Goal: Ask a question

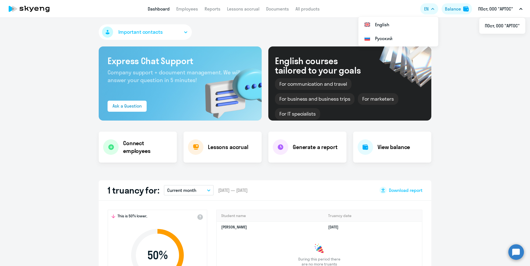
click at [429, 7] on button "EN" at bounding box center [429, 8] width 18 height 11
click at [392, 40] on li "Русский" at bounding box center [398, 39] width 80 height 14
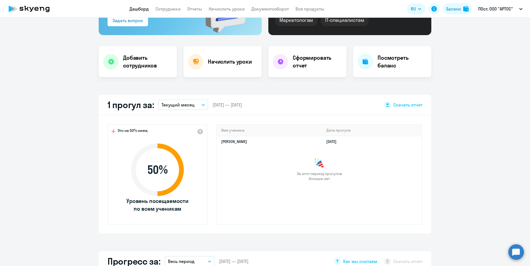
scroll to position [111, 0]
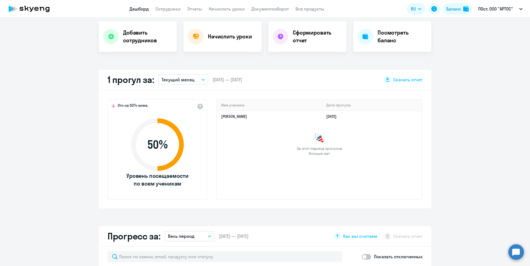
select select "30"
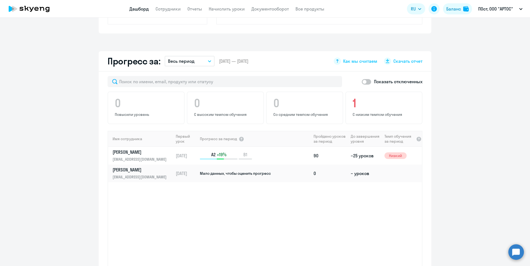
scroll to position [305, 0]
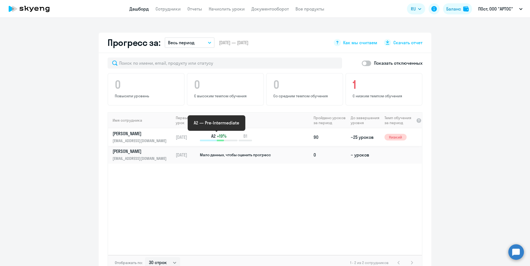
click at [214, 134] on p "A2 +19%" at bounding box center [219, 136] width 38 height 6
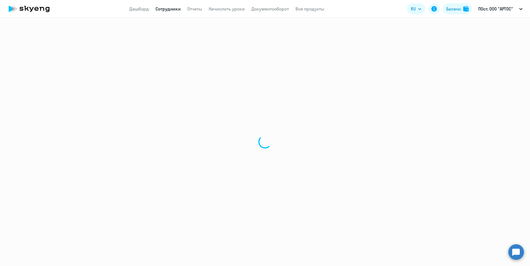
select select "english"
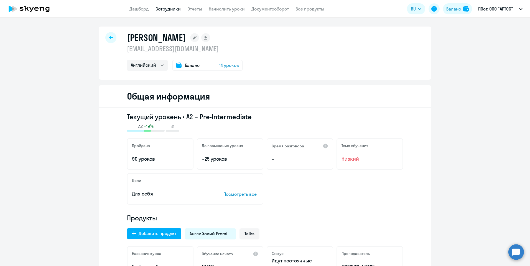
click at [224, 69] on div "Баланс 14 уроков" at bounding box center [207, 65] width 71 height 11
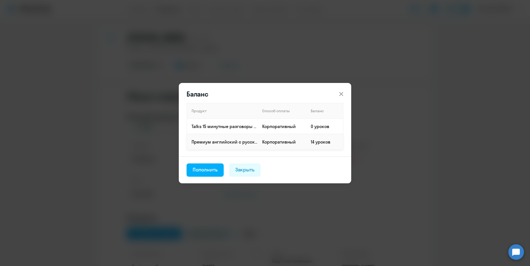
click at [232, 143] on p "Премиум английский с русскоговорящим преподавателем" at bounding box center [224, 142] width 66 height 6
drag, startPoint x: 314, startPoint y: 136, endPoint x: 319, endPoint y: 140, distance: 6.5
click at [319, 140] on td "14 уроков" at bounding box center [324, 142] width 37 height 16
drag, startPoint x: 319, startPoint y: 140, endPoint x: 323, endPoint y: 143, distance: 4.9
click at [323, 143] on td "14 уроков" at bounding box center [324, 142] width 37 height 16
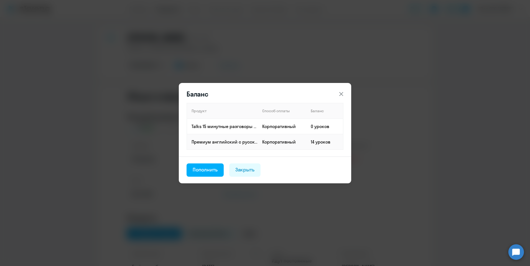
click at [343, 93] on icon at bounding box center [341, 94] width 7 height 7
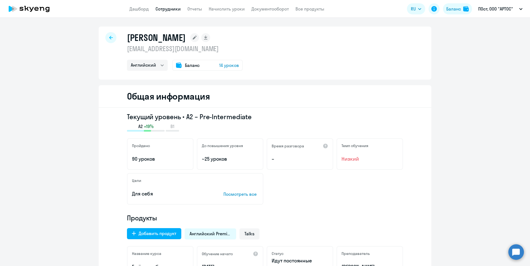
click at [173, 65] on div "Баланс 14 уроков" at bounding box center [207, 65] width 71 height 11
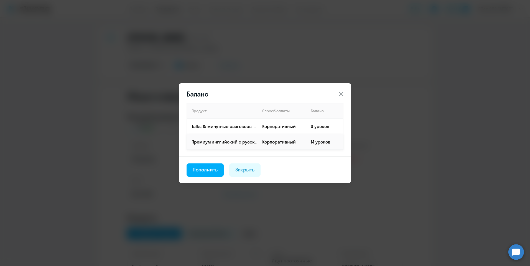
click at [320, 141] on td "14 уроков" at bounding box center [324, 142] width 37 height 16
click at [206, 170] on div "Пополнить" at bounding box center [205, 169] width 25 height 7
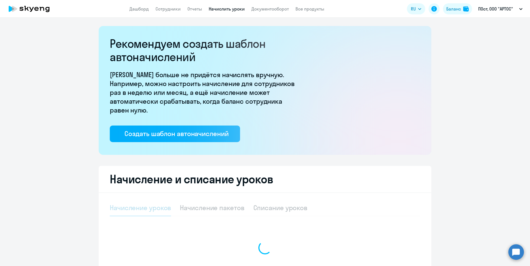
select select "10"
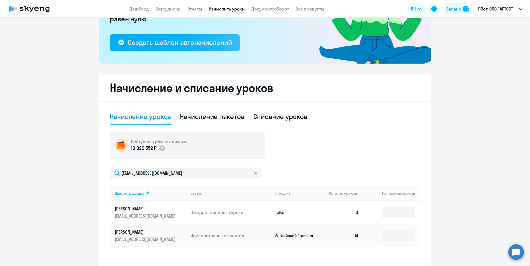
scroll to position [138, 0]
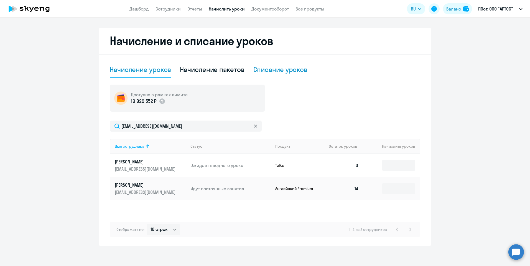
click at [268, 70] on div "Списание уроков" at bounding box center [280, 69] width 54 height 9
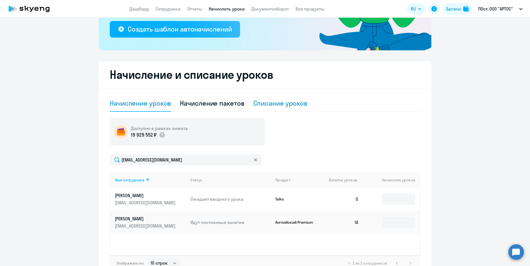
select select "10"
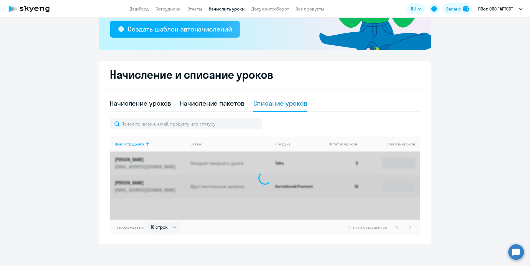
scroll to position [106, 0]
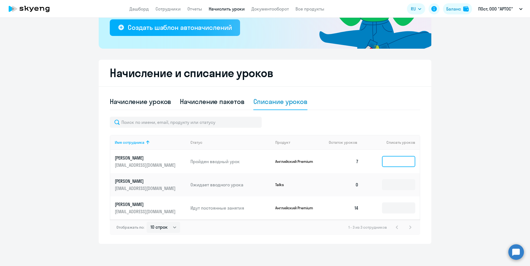
click at [395, 162] on input at bounding box center [398, 161] width 33 height 11
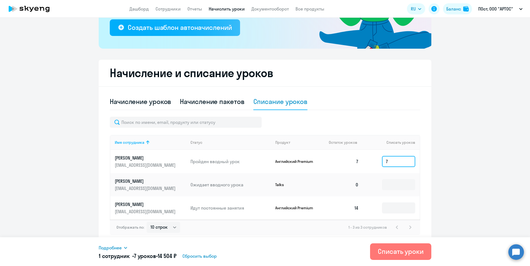
type input "7"
click at [521, 252] on circle at bounding box center [516, 253] width 16 height 16
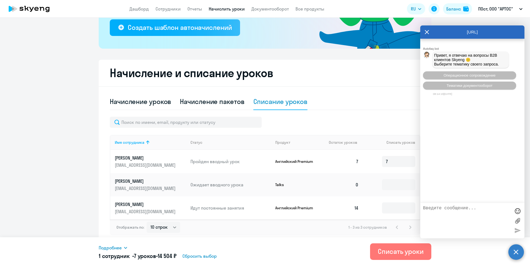
click at [444, 209] on textarea at bounding box center [467, 221] width 88 height 30
type textarea "Добрый день!"
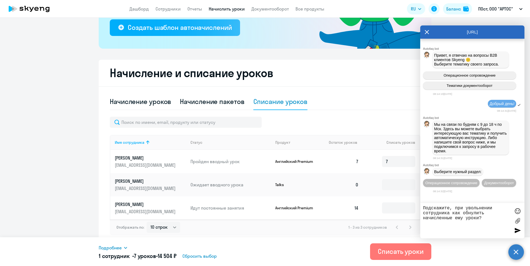
type textarea "Подскажите, при увольнении сотрудника как обнулить начисленные ему уроки?"
click at [426, 34] on icon at bounding box center [426, 31] width 4 height 13
